Goal: Entertainment & Leisure: Browse casually

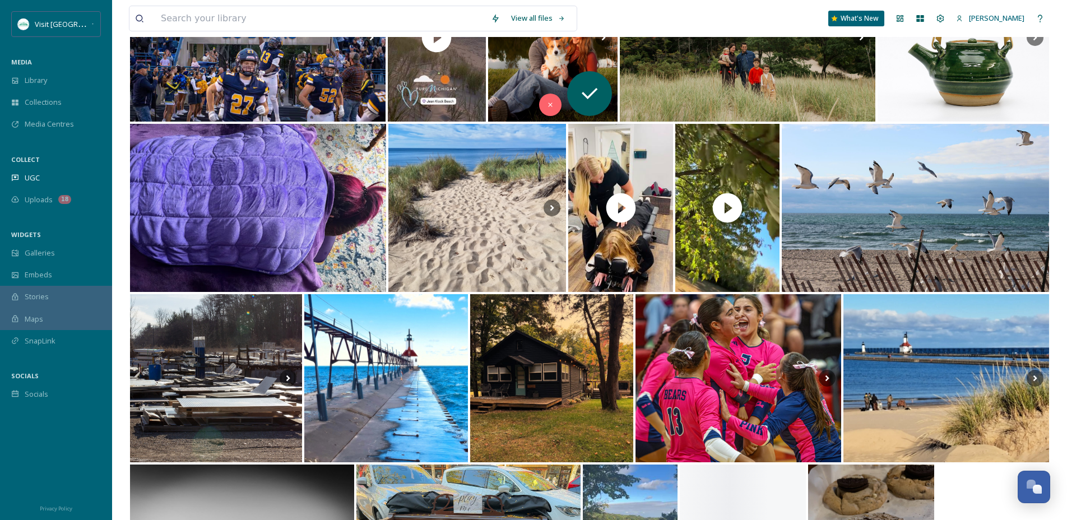
scroll to position [226, 0]
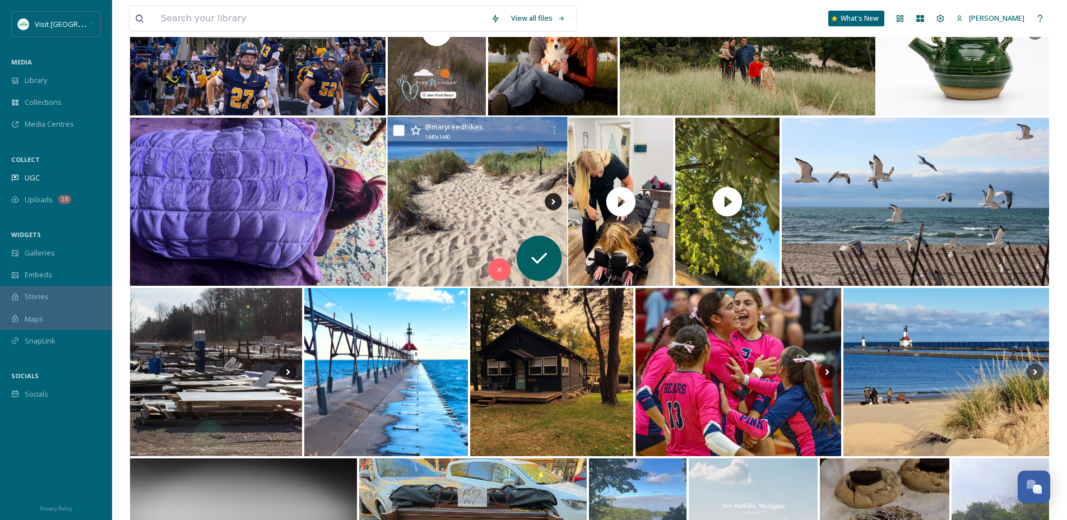
click at [548, 202] on icon at bounding box center [553, 201] width 17 height 17
click at [552, 202] on icon at bounding box center [553, 201] width 17 height 17
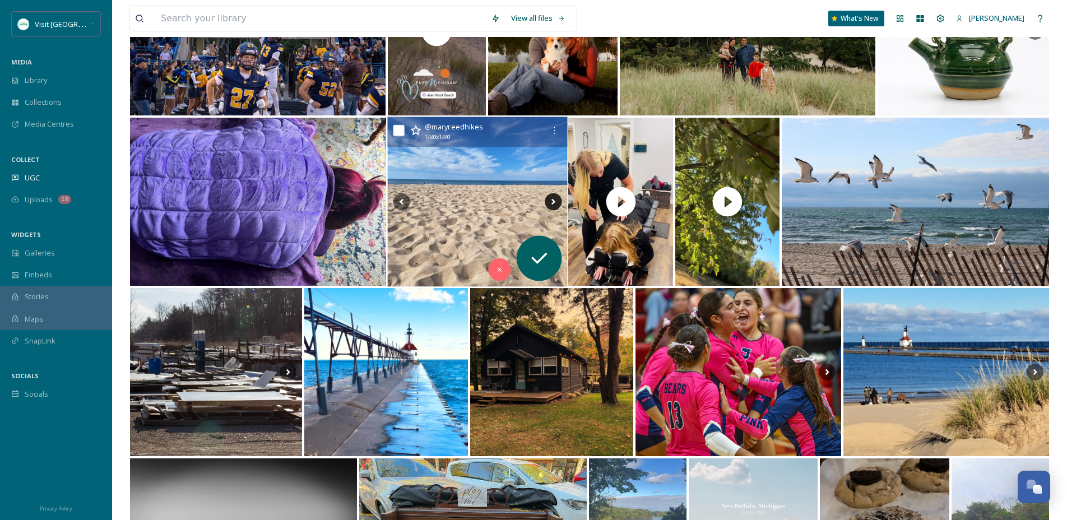
click at [552, 202] on icon at bounding box center [553, 201] width 17 height 17
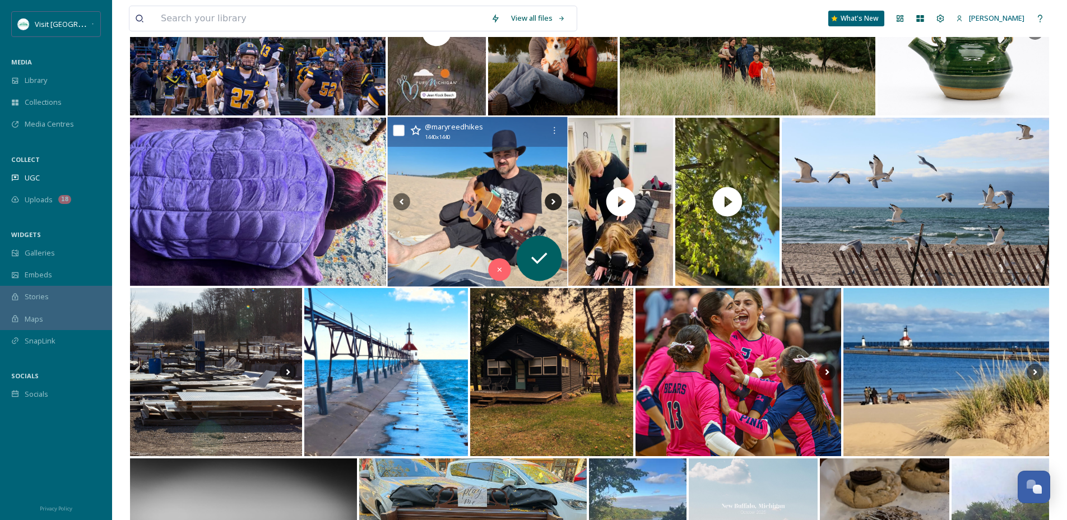
click at [552, 202] on icon at bounding box center [553, 201] width 17 height 17
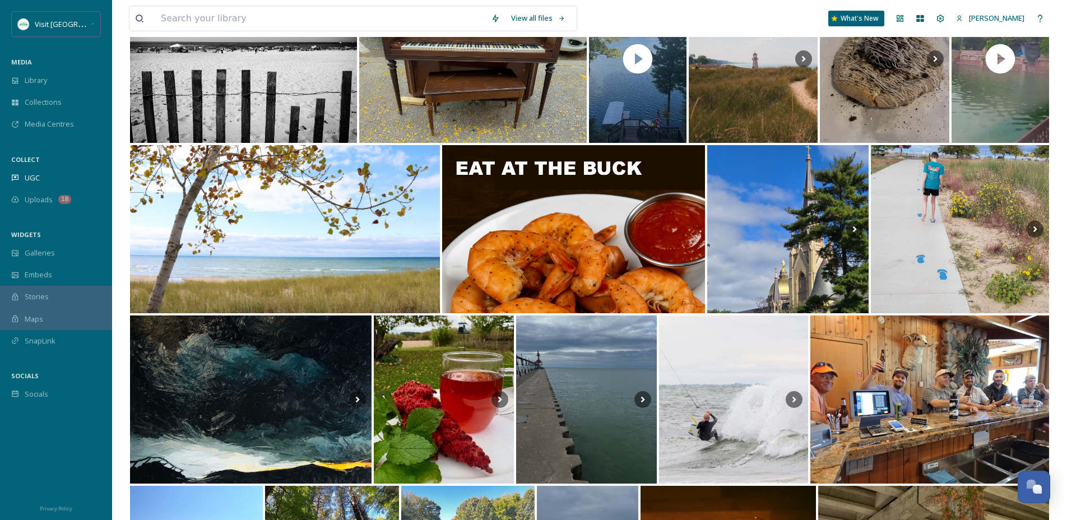
scroll to position [720, 0]
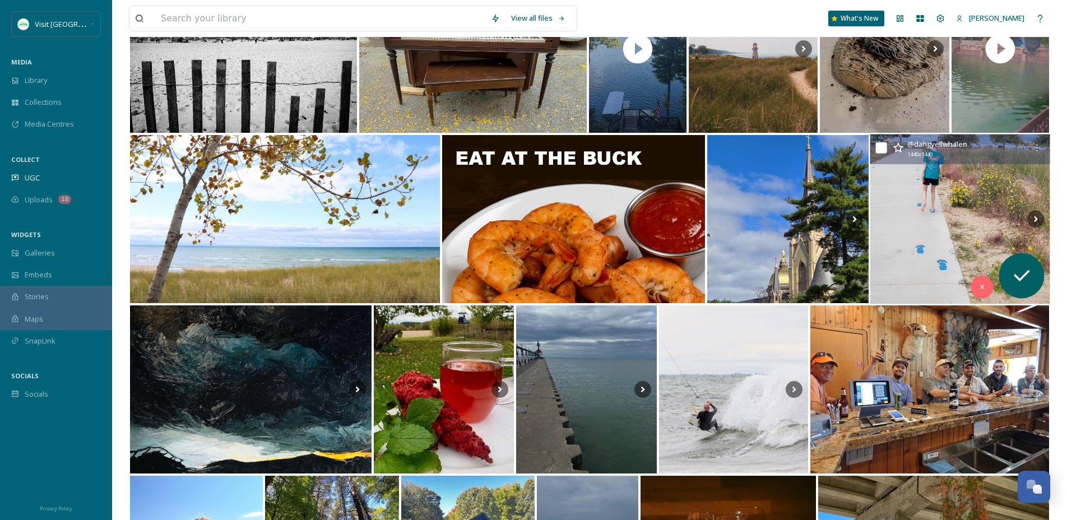
click at [943, 192] on img at bounding box center [960, 220] width 180 height 170
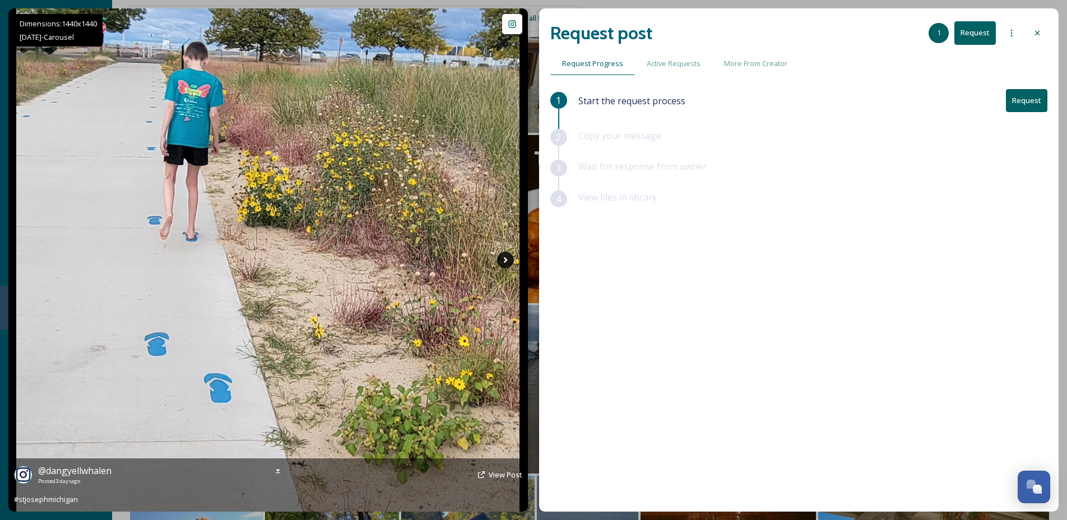
click at [507, 262] on icon at bounding box center [505, 260] width 17 height 17
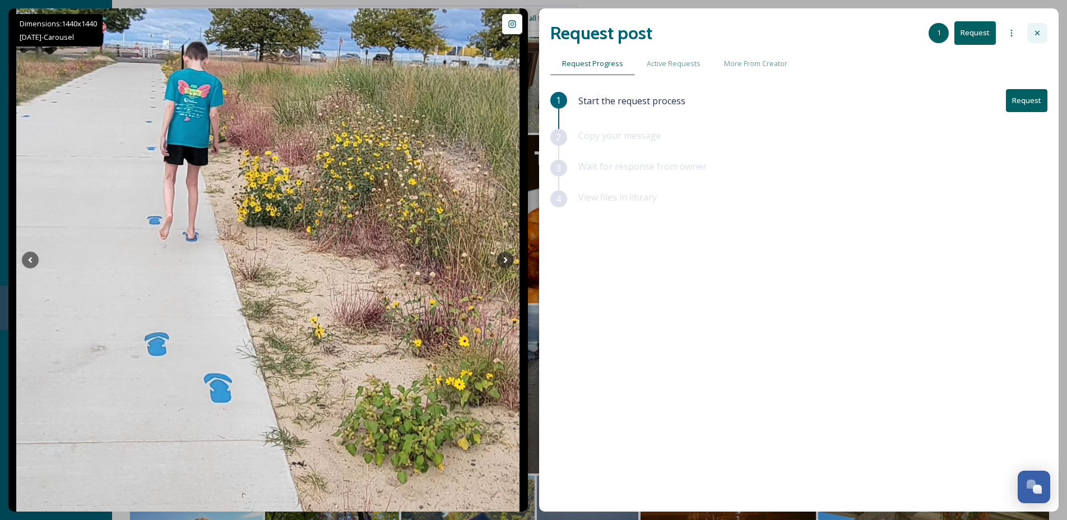
click at [1037, 34] on icon at bounding box center [1037, 33] width 9 height 9
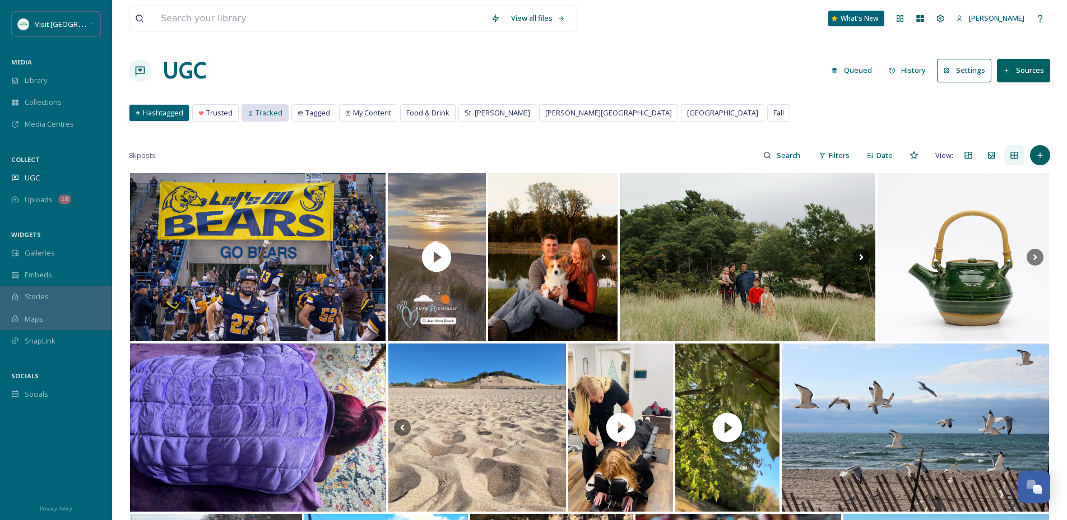
click at [272, 110] on span "Tracked" at bounding box center [269, 113] width 27 height 11
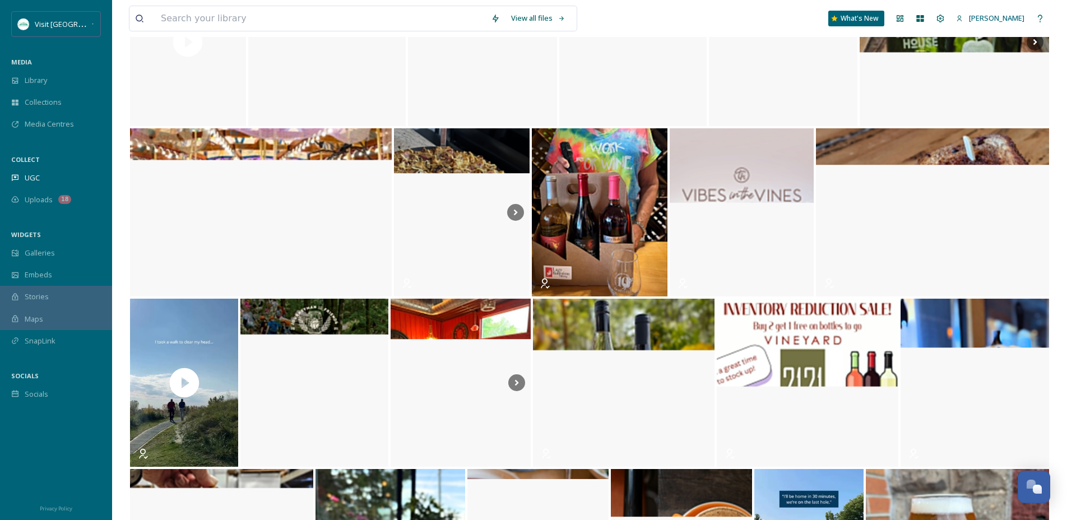
scroll to position [2246, 0]
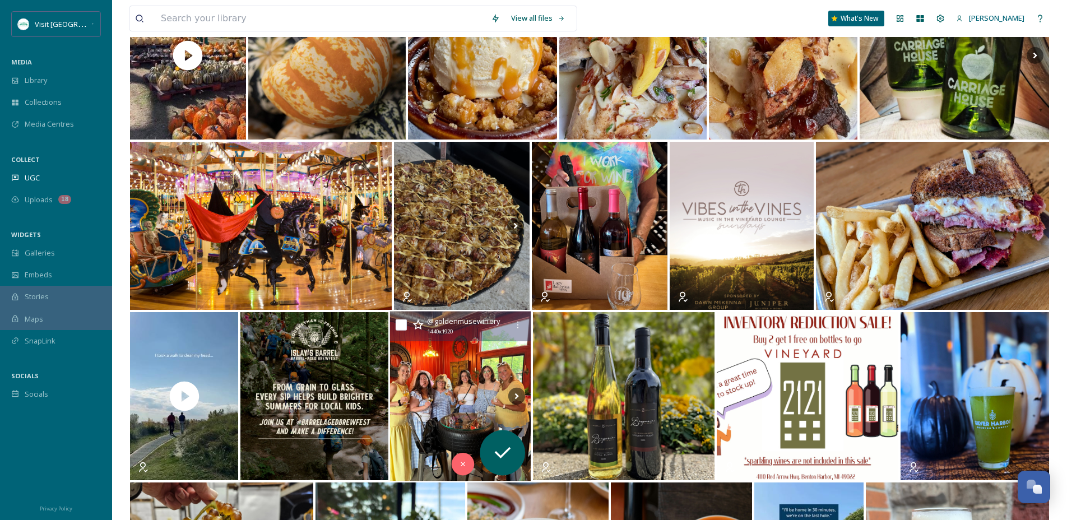
click at [467, 367] on img at bounding box center [460, 397] width 141 height 170
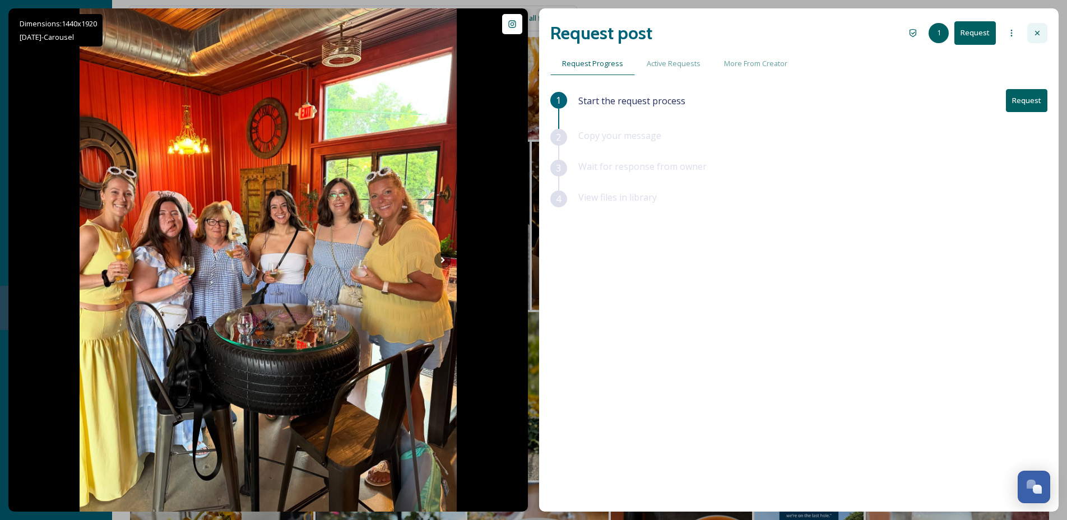
click at [1035, 27] on div at bounding box center [1037, 33] width 20 height 20
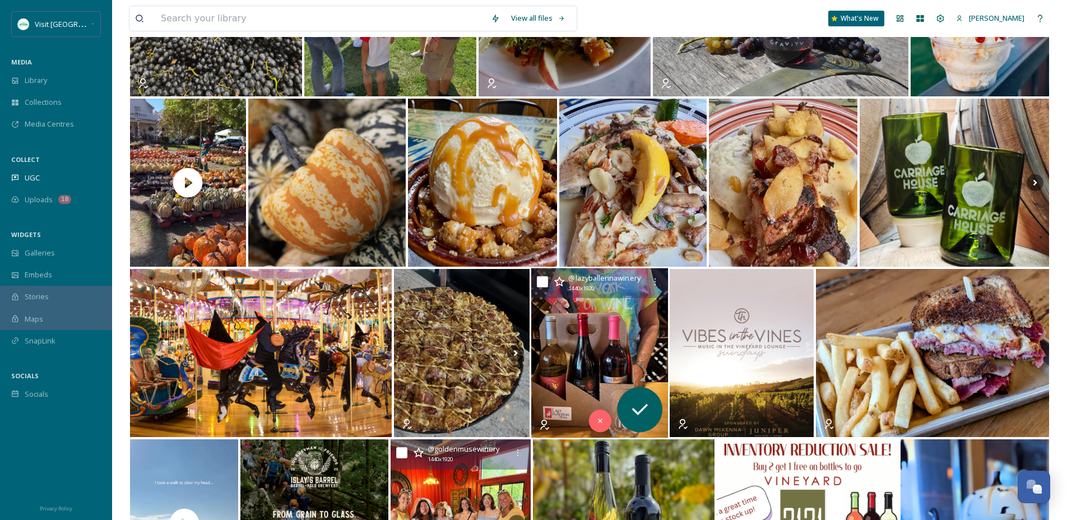
scroll to position [2083, 0]
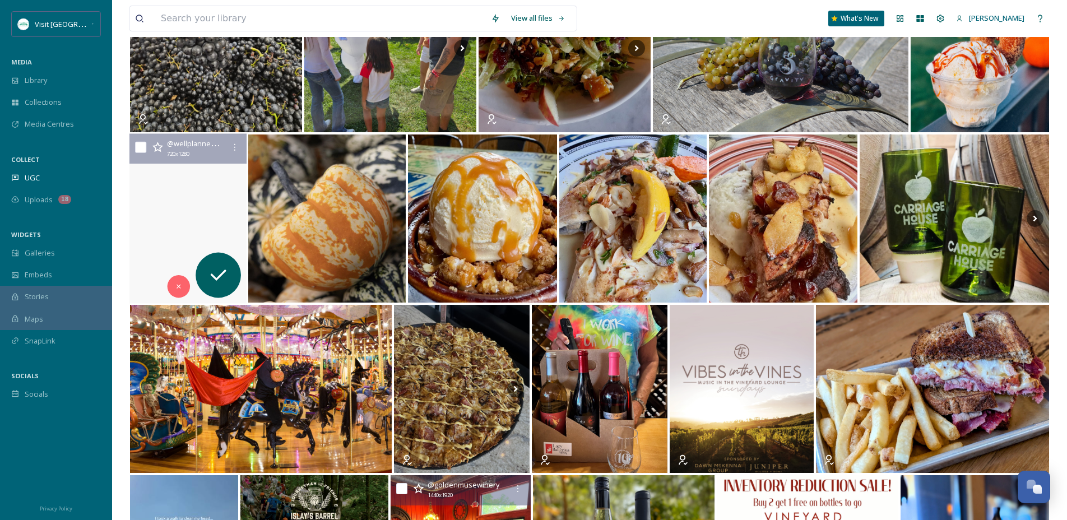
click at [226, 196] on video "Location details 🎃⤵️\a\aDinges’ Fall Harvest in Three Oaks is one of the best p…" at bounding box center [187, 219] width 117 height 170
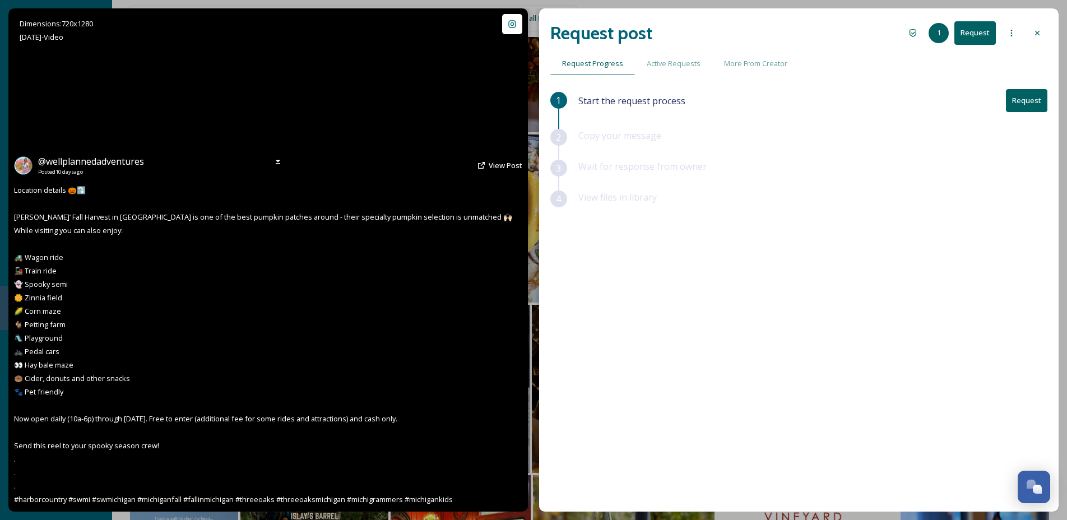
click at [289, 118] on video "Location details 🎃⤵️\a\aDinges’ Fall Harvest in Three Oaks is one of the best p…" at bounding box center [268, 259] width 283 height 503
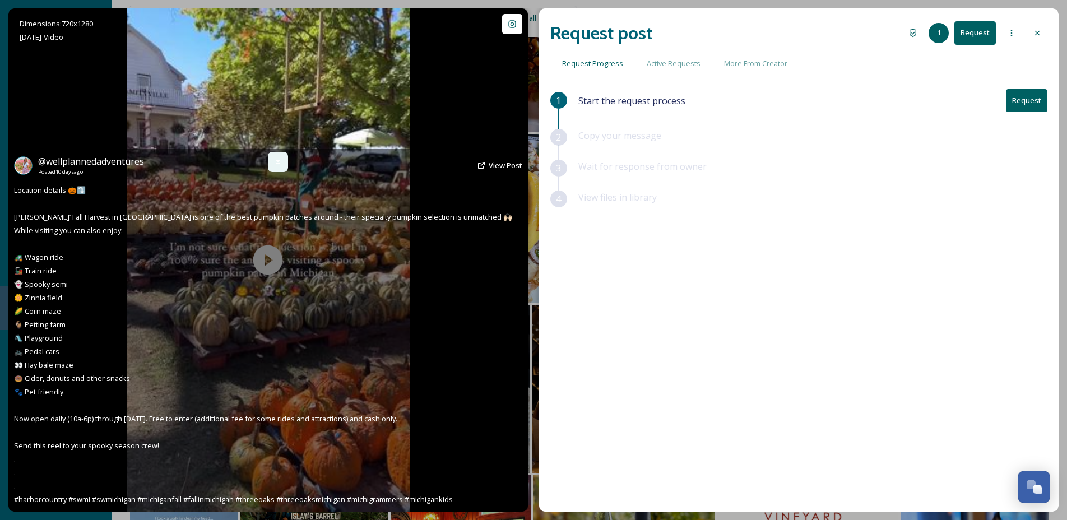
click at [282, 166] on icon at bounding box center [278, 161] width 9 height 9
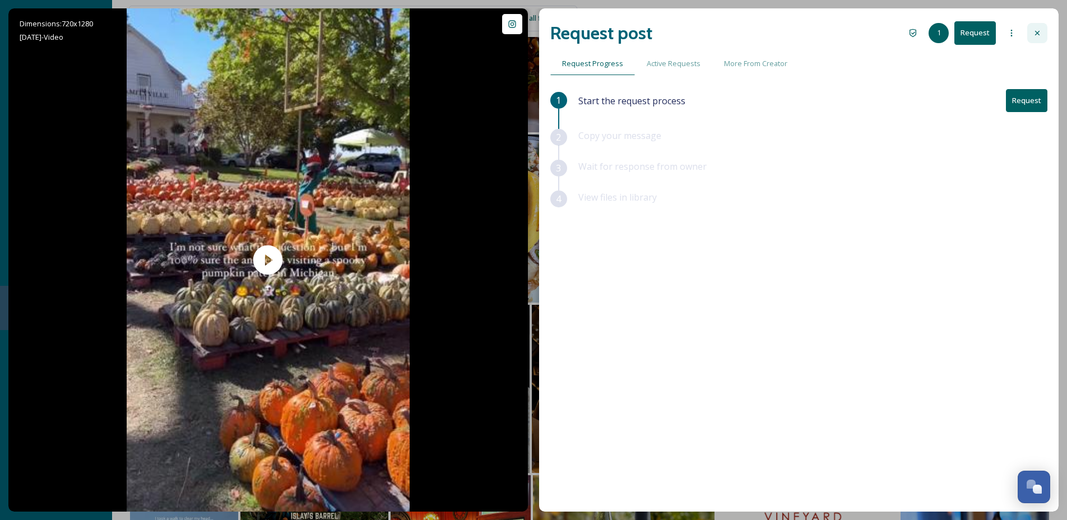
click at [1043, 36] on div at bounding box center [1037, 33] width 20 height 20
